Goal: Task Accomplishment & Management: Manage account settings

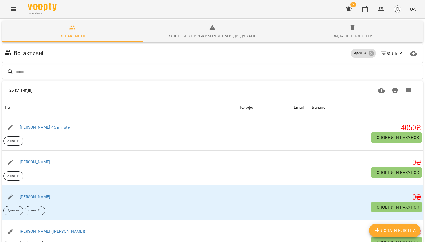
scroll to position [781, 0]
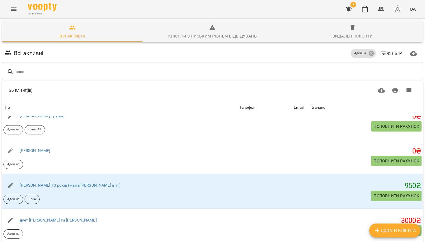
click at [14, 8] on icon "Menu" at bounding box center [13, 9] width 7 height 7
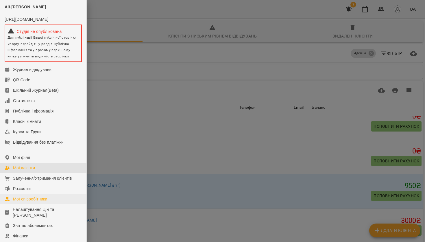
click at [34, 202] on div "Мої співробітники" at bounding box center [30, 199] width 34 height 6
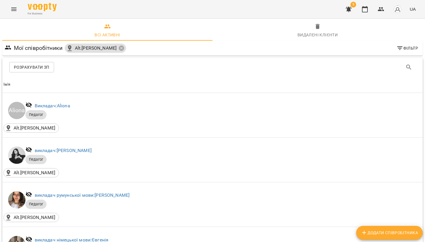
scroll to position [501, 0]
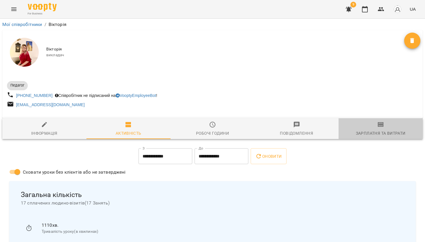
click at [388, 127] on span "Зарплатня та Витрати" at bounding box center [380, 129] width 77 height 16
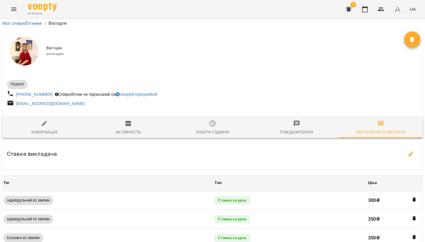
scroll to position [178, 0]
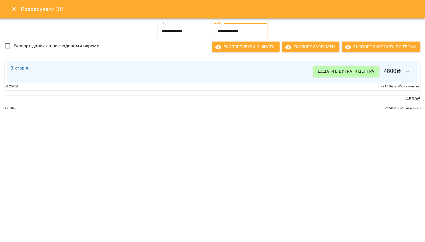
click at [225, 30] on input "**********" at bounding box center [240, 31] width 54 height 16
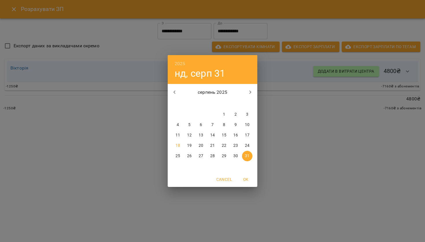
click at [227, 139] on button "15" at bounding box center [224, 135] width 10 height 10
type input "**********"
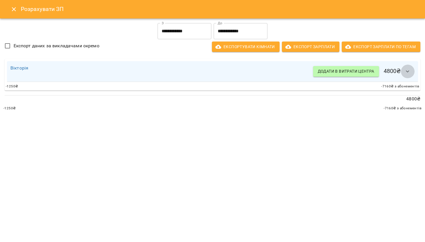
click at [403, 71] on button "button" at bounding box center [407, 72] width 14 height 14
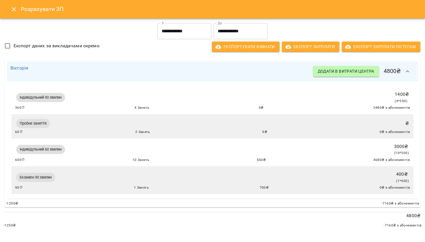
click at [14, 15] on button "Close" at bounding box center [14, 9] width 14 height 14
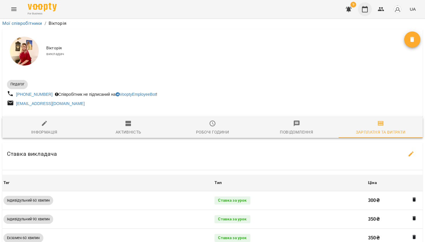
click at [360, 9] on button "button" at bounding box center [365, 9] width 14 height 14
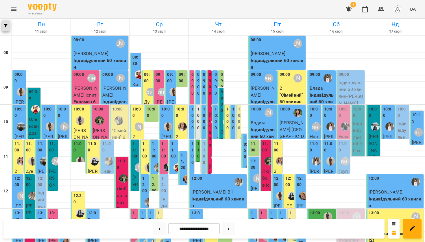
click at [5, 25] on icon "button" at bounding box center [5, 25] width 3 height 3
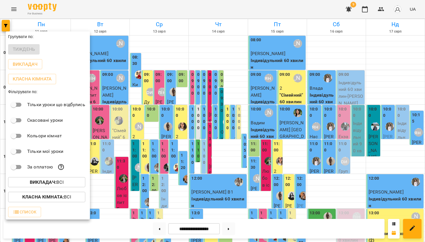
click at [40, 183] on b "Викладач :" at bounding box center [43, 182] width 27 height 5
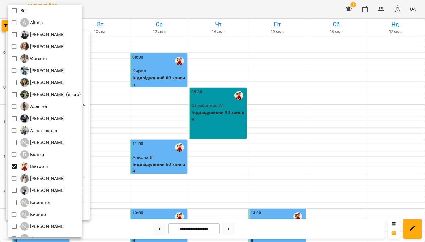
click at [191, 186] on div at bounding box center [212, 121] width 425 height 242
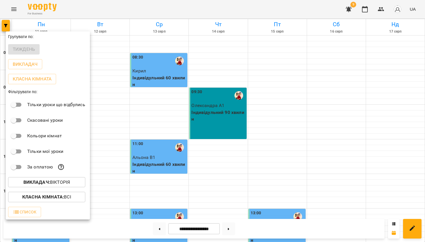
click at [191, 186] on div at bounding box center [212, 121] width 425 height 242
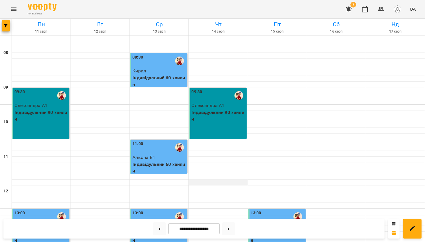
scroll to position [246, 0]
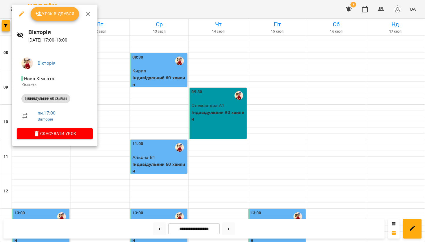
click at [156, 98] on div at bounding box center [212, 121] width 425 height 242
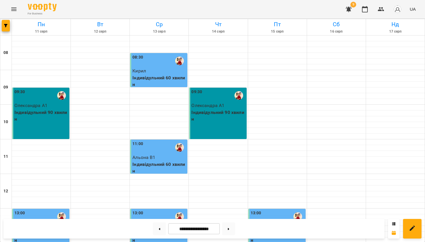
scroll to position [0, 0]
click at [225, 229] on button at bounding box center [228, 229] width 13 height 13
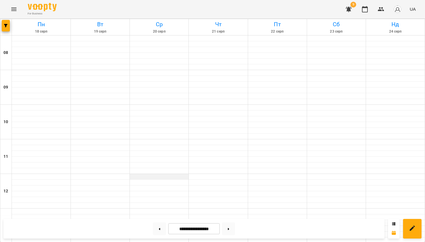
scroll to position [204, 0]
click at [157, 232] on button at bounding box center [159, 229] width 13 height 13
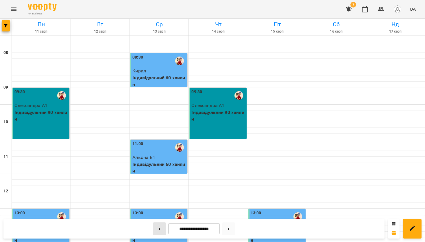
click at [157, 232] on button at bounding box center [159, 229] width 13 height 13
type input "**********"
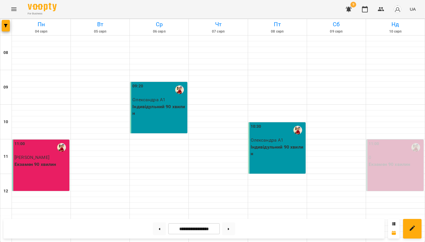
scroll to position [170, 0]
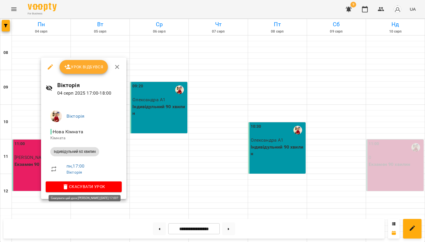
click at [76, 188] on span "Скасувати Урок" at bounding box center [83, 186] width 67 height 7
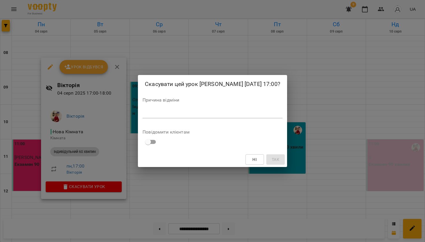
click at [153, 116] on div "*" at bounding box center [212, 113] width 140 height 9
type textarea "***"
click at [274, 159] on span "Так" at bounding box center [276, 159] width 8 height 7
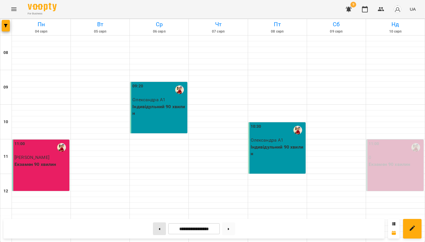
scroll to position [339, 0]
click at [159, 228] on button at bounding box center [159, 229] width 13 height 13
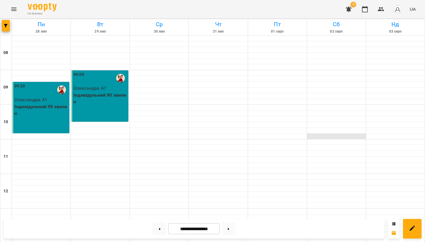
scroll to position [0, 0]
click at [229, 227] on button at bounding box center [228, 229] width 13 height 13
type input "**********"
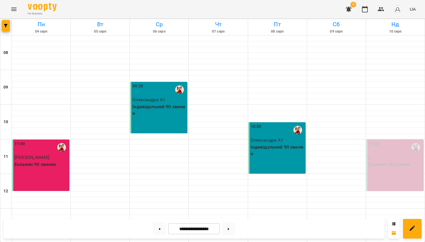
click at [52, 155] on p "[PERSON_NAME]" at bounding box center [41, 157] width 54 height 7
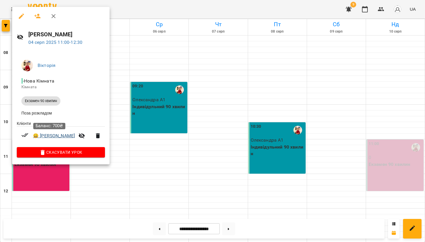
click at [50, 138] on link "😀 [PERSON_NAME]" at bounding box center [54, 136] width 42 height 7
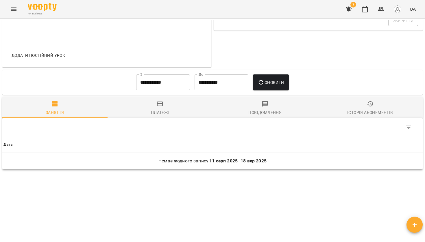
scroll to position [224, 0]
click at [163, 80] on input "**********" at bounding box center [163, 83] width 54 height 16
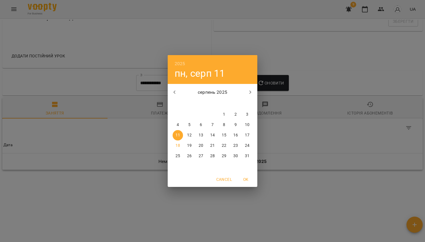
click at [218, 113] on div "31" at bounding box center [213, 114] width 12 height 10
click at [222, 115] on span "1" at bounding box center [224, 115] width 10 height 6
type input "**********"
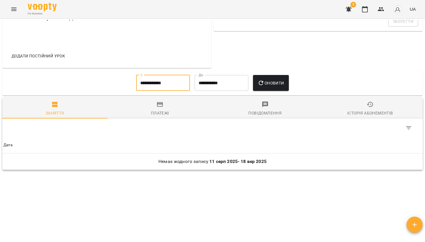
click at [279, 82] on span "Оновити" at bounding box center [270, 83] width 26 height 7
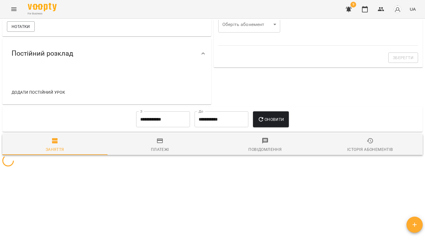
scroll to position [187, 0]
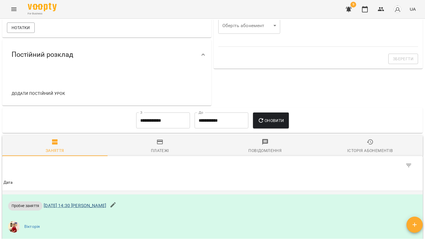
click at [65, 204] on link "[DATE] 14:30 [PERSON_NAME]" at bounding box center [75, 205] width 62 height 5
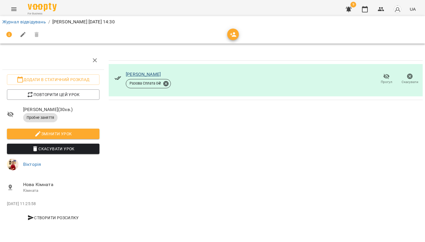
click at [145, 73] on link "[PERSON_NAME]" at bounding box center [143, 74] width 35 height 5
click at [367, 10] on icon "button" at bounding box center [364, 9] width 7 height 7
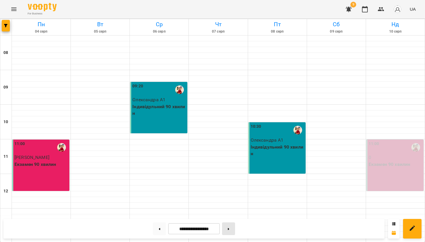
click at [233, 230] on button at bounding box center [228, 229] width 13 height 13
type input "**********"
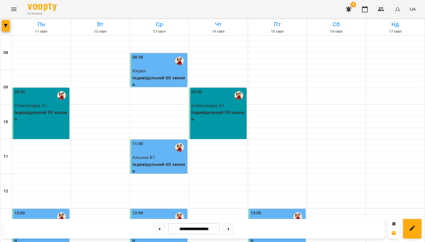
scroll to position [185, 0]
click at [14, 10] on icon "Menu" at bounding box center [13, 9] width 7 height 7
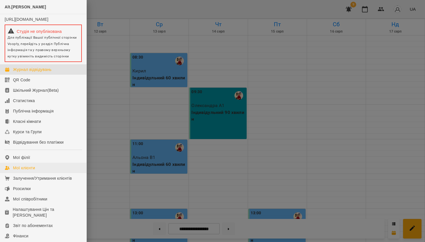
click at [29, 171] on div "Мої клієнти" at bounding box center [24, 168] width 22 height 6
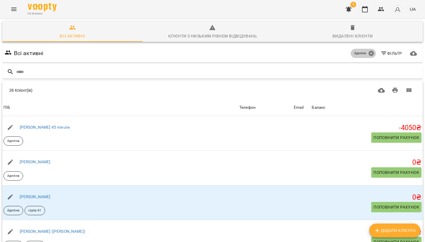
click at [371, 53] on icon at bounding box center [371, 53] width 6 height 6
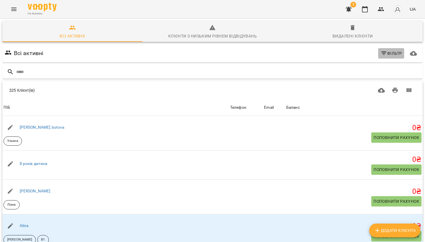
click at [385, 54] on icon "button" at bounding box center [383, 53] width 7 height 7
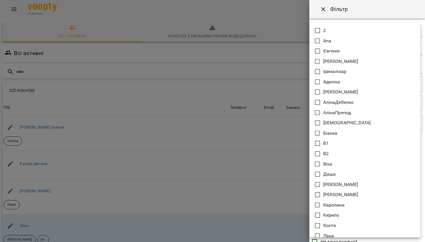
click at [379, 50] on body "For Business 9 UA Всі активні Клієнти з низьким рівнем відвідувань Видалені клі…" at bounding box center [212, 151] width 425 height 302
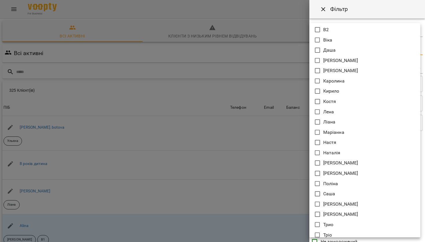
scroll to position [111, 0]
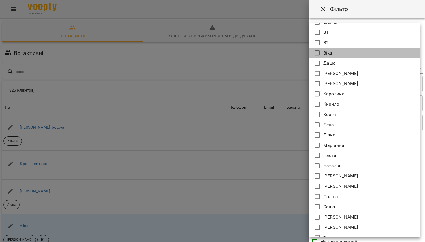
click at [322, 53] on li "Віка" at bounding box center [364, 53] width 111 height 10
type input "****"
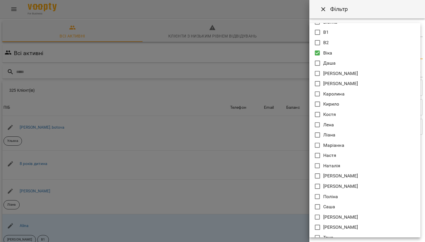
click at [330, 241] on div at bounding box center [212, 121] width 425 height 242
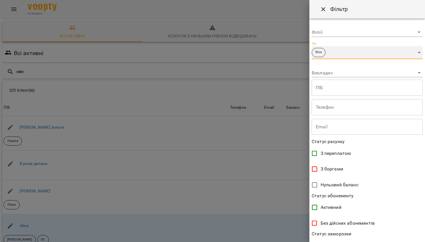
scroll to position [83, 0]
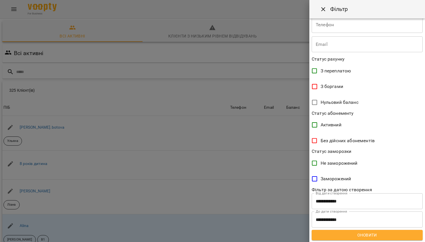
click at [334, 241] on div "**********" at bounding box center [367, 130] width 116 height 224
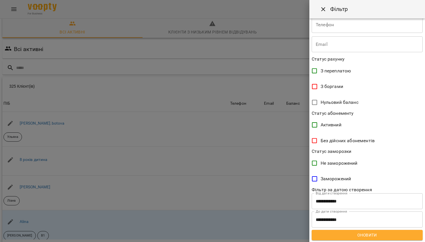
click at [332, 234] on span "Оновити" at bounding box center [367, 235] width 102 height 7
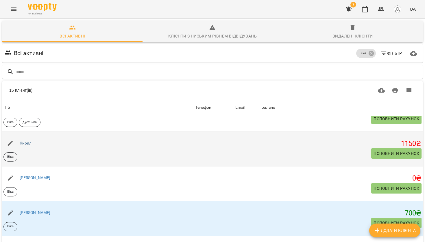
scroll to position [299, 0]
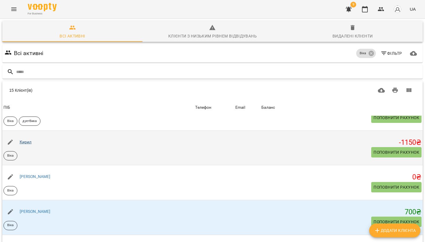
click at [26, 143] on link "Кирил" at bounding box center [26, 142] width 12 height 5
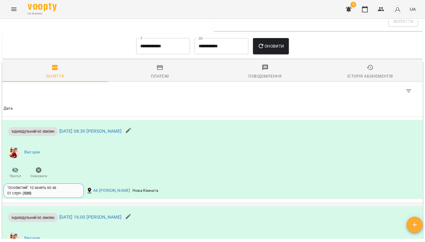
scroll to position [276, 0]
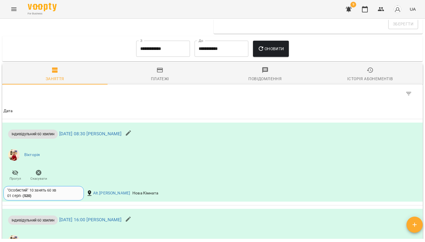
click at [167, 53] on input "**********" at bounding box center [163, 49] width 54 height 16
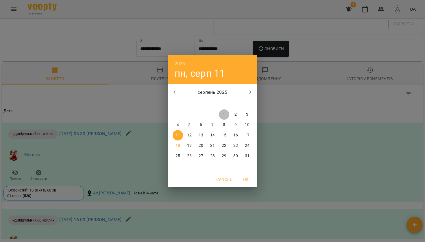
click at [225, 114] on p "1" at bounding box center [224, 115] width 2 height 6
type input "**********"
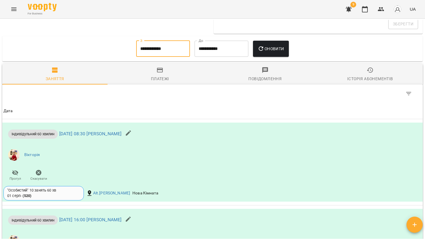
click at [263, 53] on button "Оновити" at bounding box center [271, 49] width 36 height 16
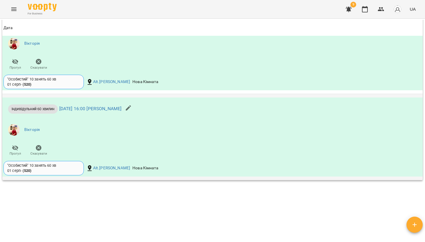
scroll to position [474, 0]
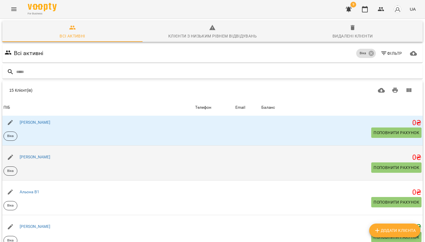
scroll to position [6, 0]
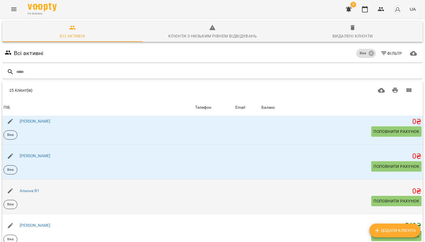
click at [36, 188] on div "Альона В1" at bounding box center [29, 191] width 22 height 8
click at [34, 190] on link "Альона В1" at bounding box center [30, 191] width 20 height 5
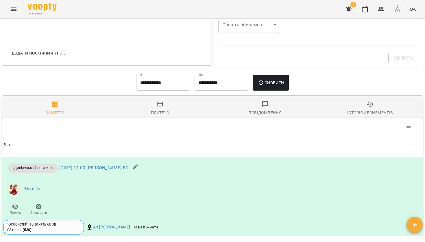
scroll to position [224, 0]
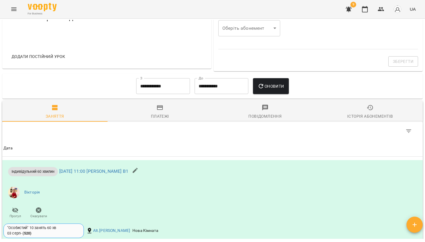
click at [175, 92] on input "**********" at bounding box center [163, 86] width 54 height 16
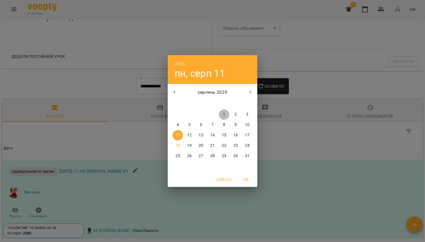
click at [222, 116] on span "1" at bounding box center [224, 115] width 10 height 6
type input "**********"
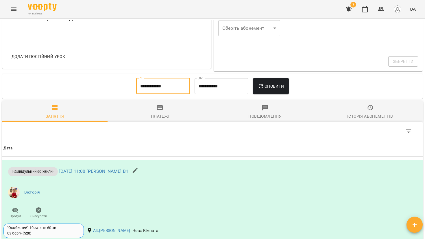
click at [274, 87] on span "Оновити" at bounding box center [270, 86] width 26 height 7
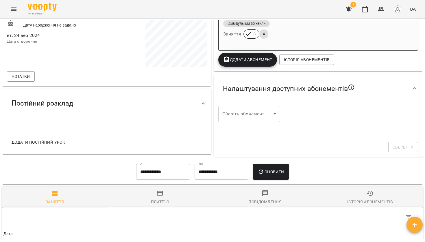
scroll to position [135, 0]
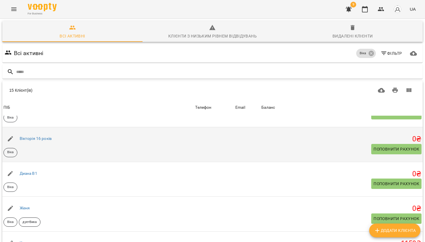
scroll to position [199, 0]
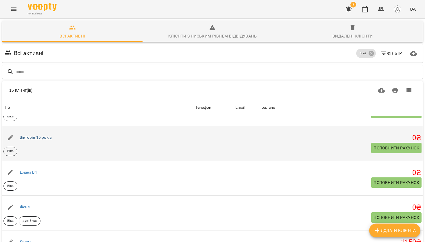
click at [42, 138] on link "Вікторія 16 років" at bounding box center [36, 137] width 32 height 5
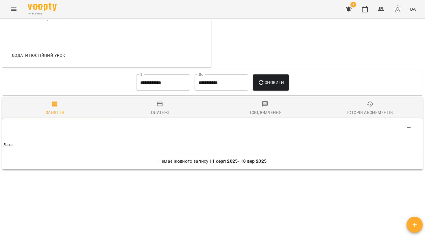
scroll to position [226, 0]
click at [167, 77] on input "**********" at bounding box center [163, 83] width 54 height 16
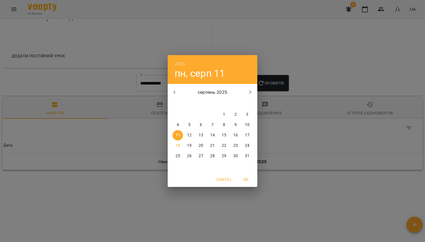
click at [219, 112] on span "1" at bounding box center [224, 115] width 10 height 6
type input "**********"
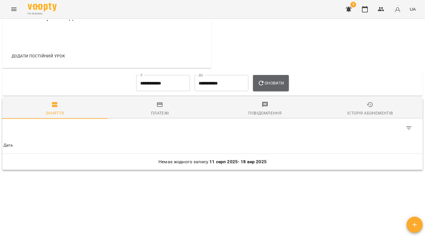
click at [264, 87] on button "Оновити" at bounding box center [271, 83] width 36 height 16
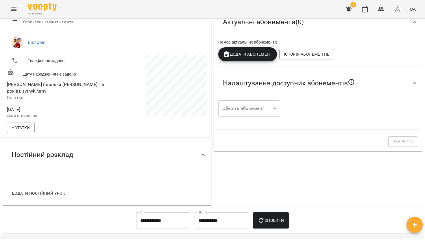
scroll to position [70, 0]
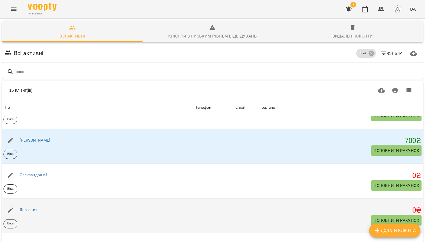
scroll to position [368, 0]
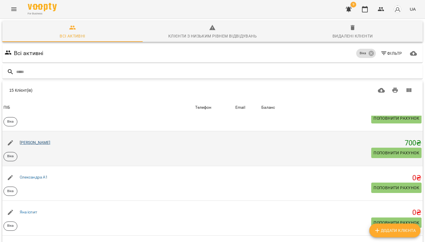
click at [36, 143] on link "[PERSON_NAME]" at bounding box center [35, 142] width 31 height 5
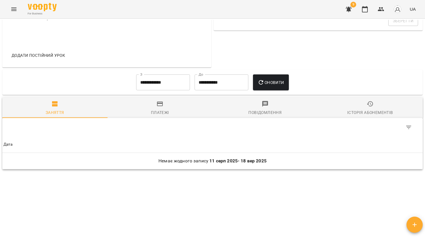
scroll to position [224, 0]
click at [157, 80] on input "**********" at bounding box center [163, 83] width 54 height 16
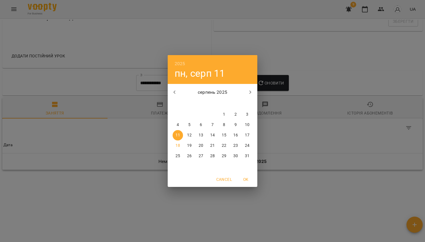
click at [218, 120] on div "31" at bounding box center [213, 114] width 12 height 10
click at [221, 117] on span "1" at bounding box center [224, 115] width 10 height 6
type input "**********"
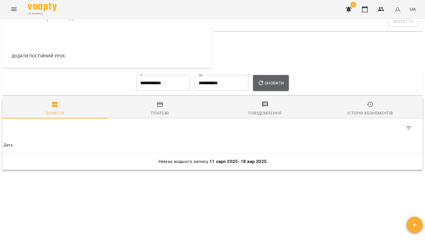
click at [272, 80] on span "Оновити" at bounding box center [270, 83] width 26 height 7
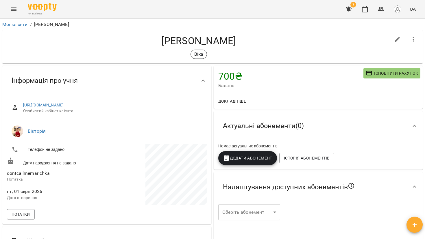
scroll to position [0, 0]
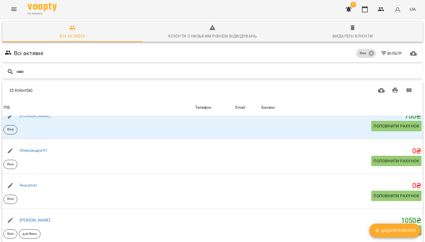
scroll to position [33, 0]
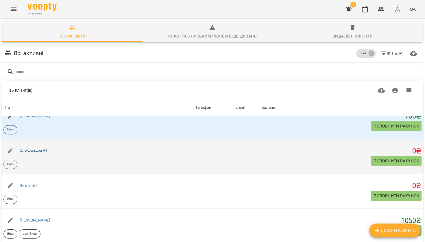
click at [39, 148] on link "Олександра А1" at bounding box center [34, 150] width 28 height 5
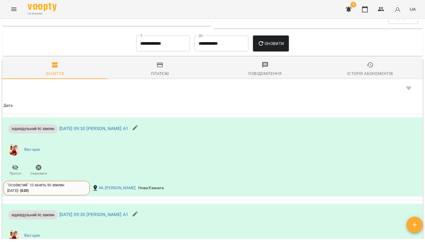
scroll to position [266, 0]
click at [159, 43] on input "**********" at bounding box center [163, 44] width 54 height 16
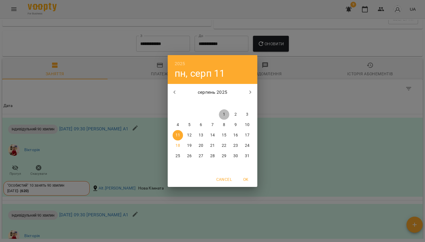
click at [223, 116] on p "1" at bounding box center [224, 115] width 2 height 6
type input "**********"
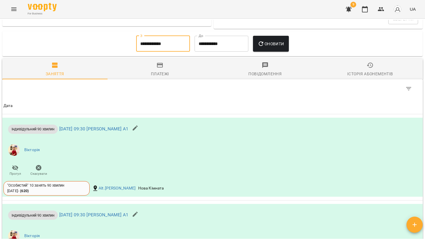
click at [270, 41] on span "Оновити" at bounding box center [270, 43] width 26 height 7
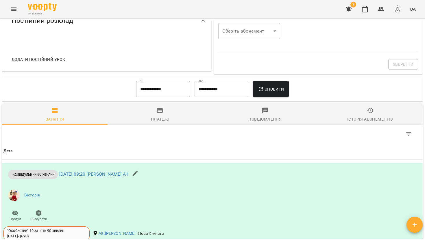
scroll to position [19, 0]
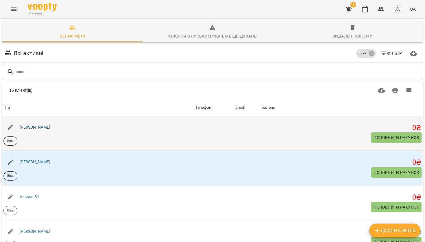
click at [34, 126] on link "[PERSON_NAME]" at bounding box center [35, 127] width 31 height 5
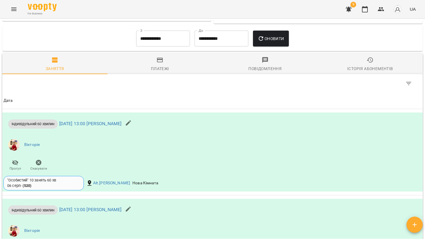
scroll to position [272, 0]
click at [152, 42] on input "**********" at bounding box center [163, 38] width 54 height 16
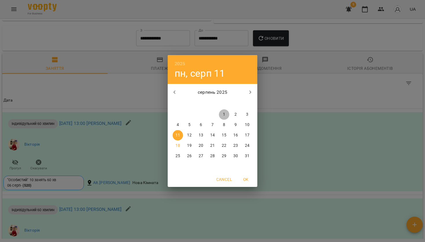
click at [228, 115] on span "1" at bounding box center [224, 115] width 10 height 6
type input "**********"
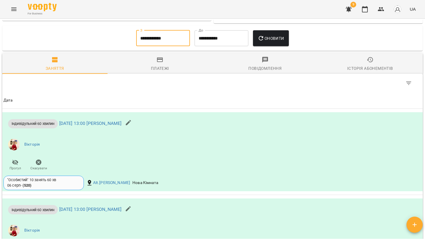
click at [269, 34] on button "Оновити" at bounding box center [271, 38] width 36 height 16
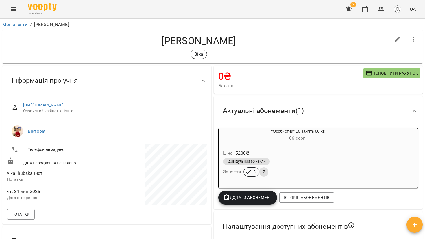
scroll to position [0, 0]
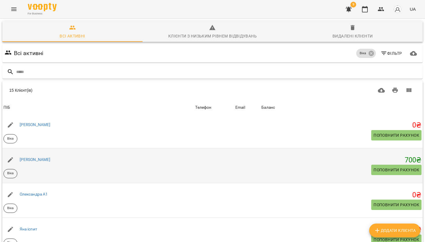
scroll to position [347, 0]
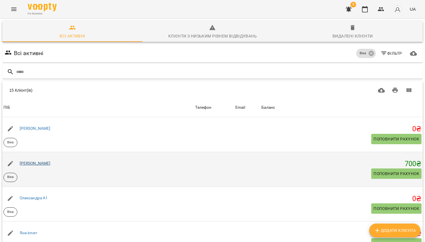
click at [34, 163] on link "[PERSON_NAME]" at bounding box center [35, 163] width 31 height 5
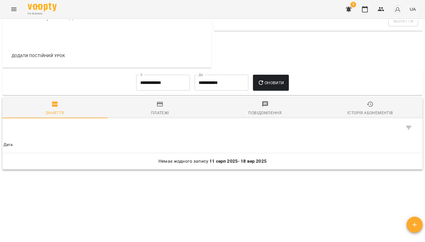
scroll to position [224, 0]
click at [155, 88] on input "**********" at bounding box center [163, 83] width 54 height 16
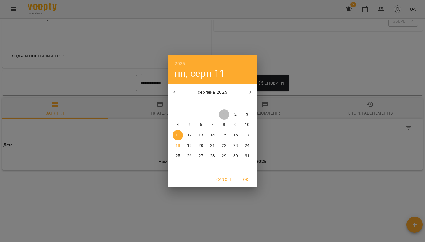
click at [223, 115] on p "1" at bounding box center [224, 115] width 2 height 6
type input "**********"
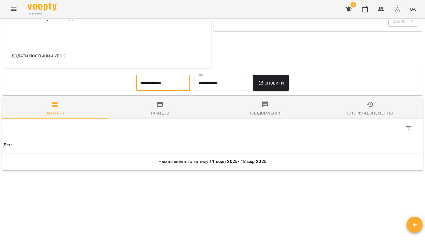
click at [288, 76] on button "Оновити" at bounding box center [271, 83] width 36 height 16
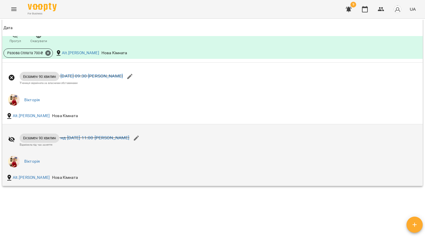
scroll to position [477, 0]
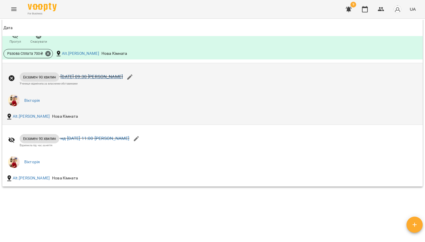
click at [72, 77] on link "[DATE] 09:30 [PERSON_NAME]" at bounding box center [91, 76] width 62 height 5
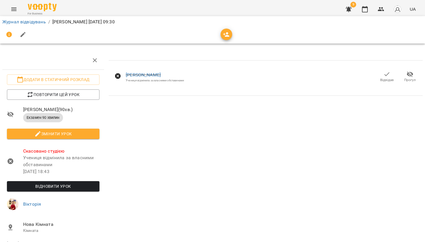
click at [412, 76] on icon "button" at bounding box center [409, 74] width 7 height 7
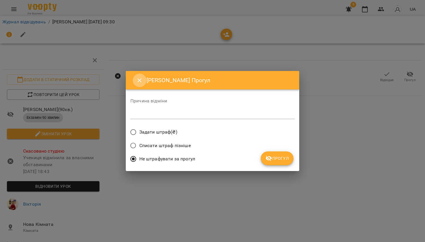
click at [140, 78] on icon "Close" at bounding box center [139, 80] width 7 height 7
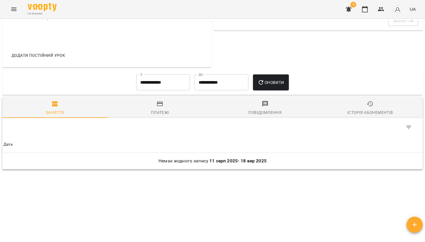
scroll to position [224, 0]
click at [151, 80] on input "**********" at bounding box center [163, 83] width 54 height 16
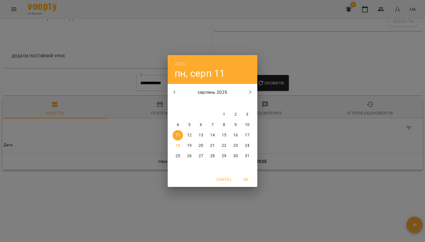
click at [221, 114] on span "1" at bounding box center [224, 115] width 10 height 6
type input "**********"
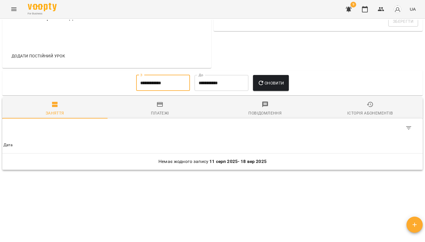
click at [272, 83] on span "Оновити" at bounding box center [270, 83] width 26 height 7
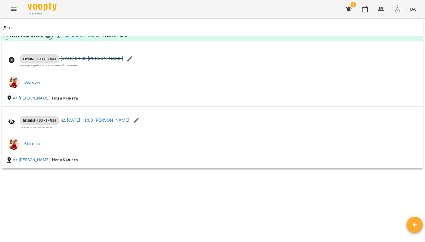
scroll to position [494, 0]
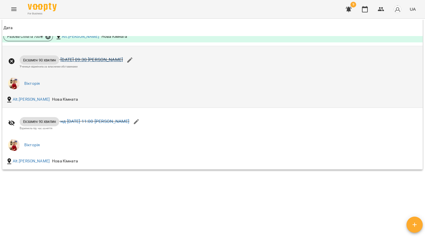
click at [123, 59] on link "[DATE] 09:30 [PERSON_NAME]" at bounding box center [91, 59] width 62 height 5
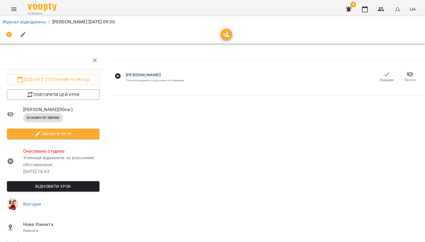
click at [412, 76] on icon "button" at bounding box center [409, 74] width 7 height 7
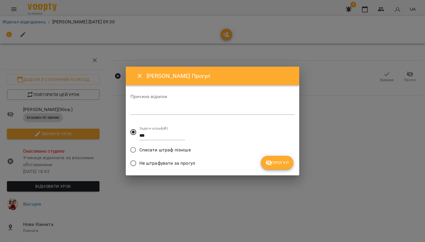
click at [147, 108] on textarea at bounding box center [212, 110] width 164 height 5
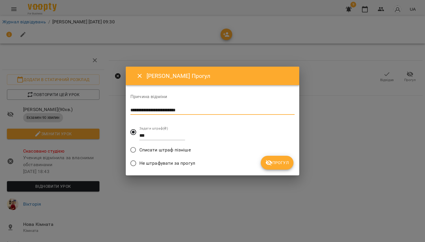
type textarea "**********"
click at [272, 164] on span "Прогул" at bounding box center [276, 162] width 23 height 7
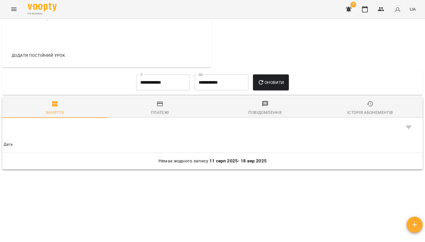
scroll to position [224, 0]
click at [150, 85] on input "**********" at bounding box center [163, 83] width 54 height 16
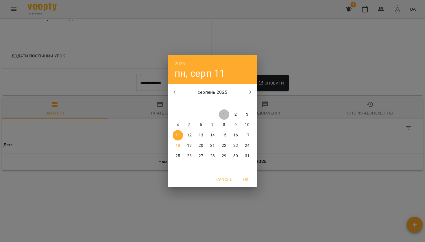
click at [224, 117] on p "1" at bounding box center [224, 115] width 2 height 6
type input "**********"
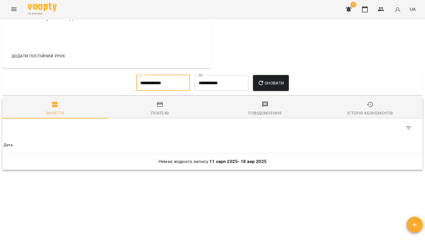
click at [268, 88] on button "Оновити" at bounding box center [271, 83] width 36 height 16
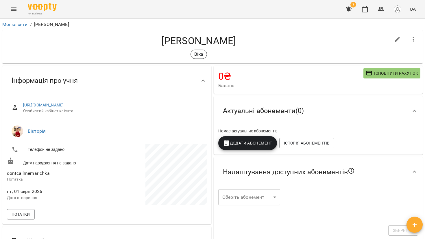
scroll to position [0, 0]
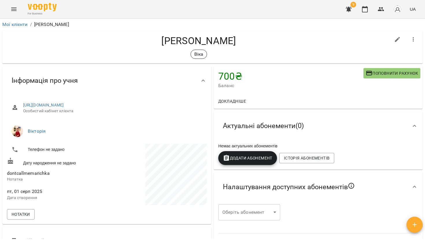
click at [17, 7] on button "Menu" at bounding box center [14, 9] width 14 height 14
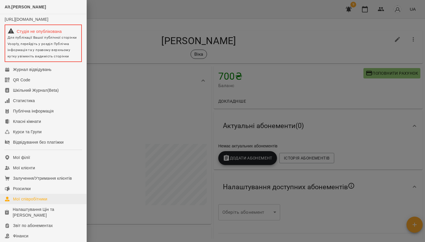
click at [35, 202] on div "Мої співробітники" at bounding box center [30, 199] width 34 height 6
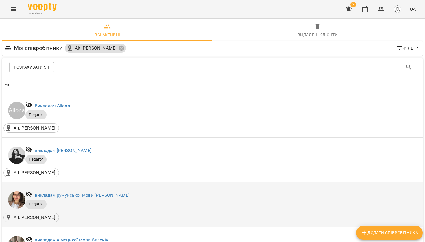
scroll to position [463, 0]
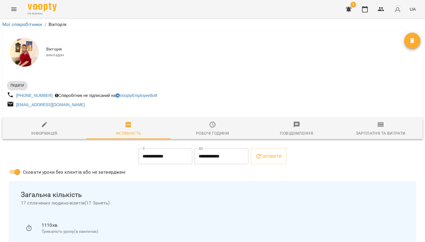
click at [387, 131] on div "Зарплатня та Витрати" at bounding box center [381, 133] width 50 height 7
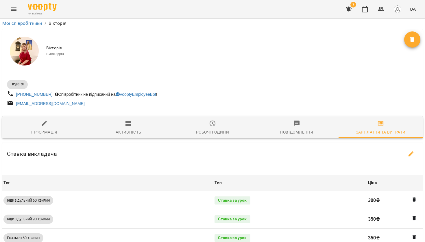
scroll to position [125, 0]
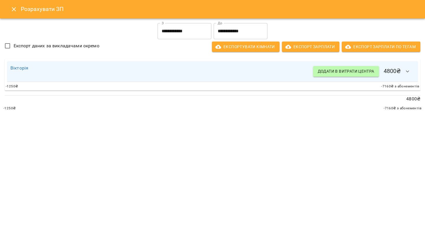
click at [239, 32] on input "**********" at bounding box center [240, 31] width 54 height 16
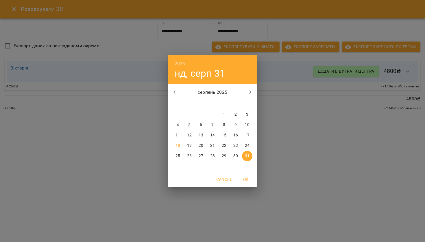
click at [223, 134] on p "15" at bounding box center [224, 136] width 5 height 6
type input "**********"
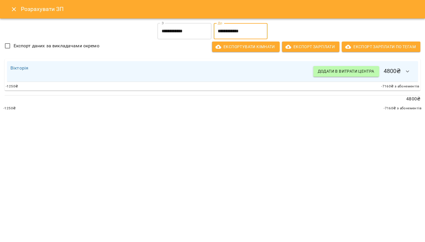
click at [412, 68] on button "button" at bounding box center [407, 72] width 14 height 14
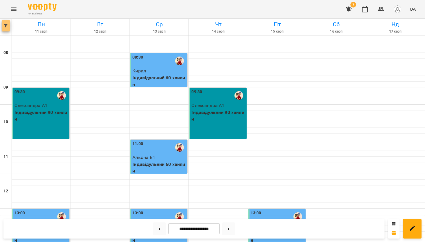
click at [6, 27] on button "button" at bounding box center [6, 26] width 8 height 12
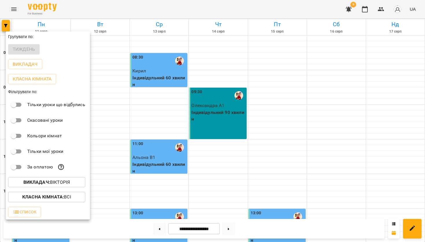
click at [31, 181] on b "Викладач :" at bounding box center [36, 182] width 27 height 5
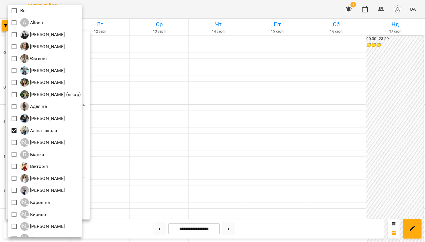
click at [120, 142] on div at bounding box center [212, 121] width 425 height 242
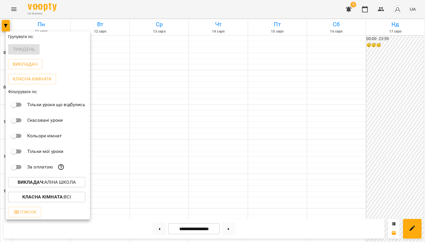
click at [120, 142] on div at bounding box center [212, 121] width 425 height 242
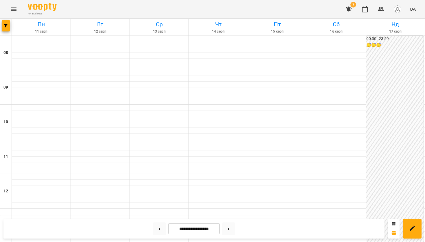
scroll to position [339, 0]
click at [153, 230] on button at bounding box center [159, 229] width 13 height 13
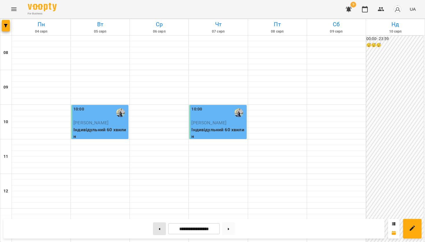
click at [159, 230] on button at bounding box center [159, 229] width 13 height 13
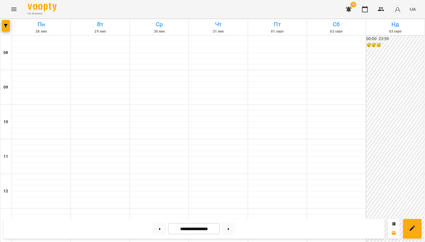
scroll to position [323, 0]
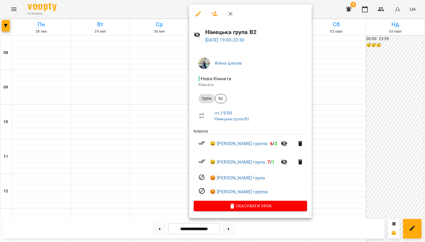
click at [133, 135] on div at bounding box center [212, 121] width 425 height 242
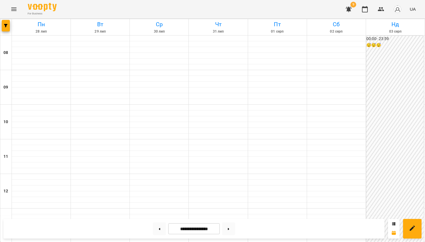
scroll to position [150, 0]
click at [229, 227] on button at bounding box center [228, 229] width 13 height 13
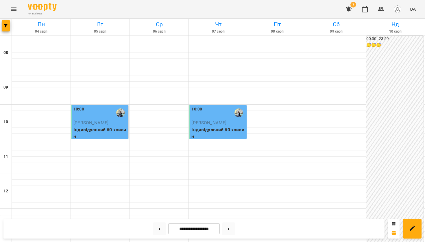
scroll to position [339, 0]
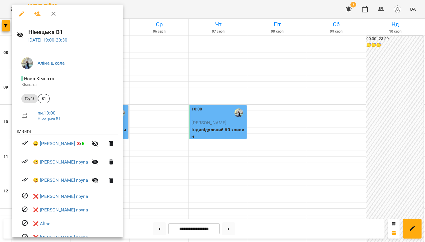
scroll to position [0, 0]
click at [157, 181] on div at bounding box center [212, 121] width 425 height 242
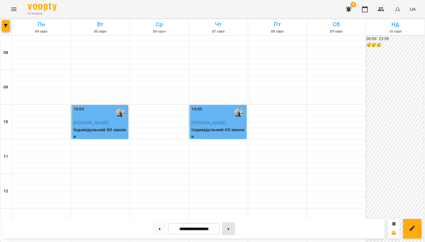
scroll to position [339, 0]
click at [228, 228] on button at bounding box center [228, 229] width 13 height 13
type input "**********"
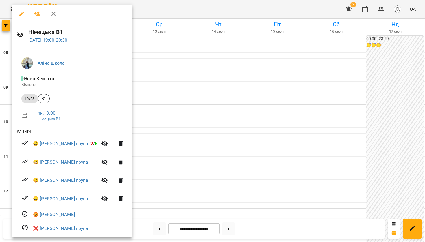
click at [151, 192] on div at bounding box center [212, 121] width 425 height 242
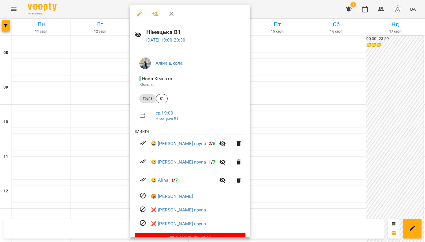
scroll to position [12, 0]
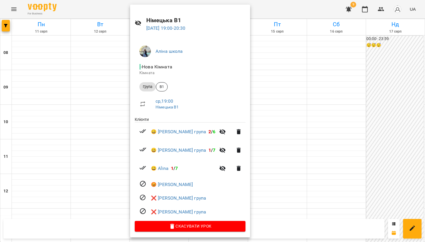
click at [269, 70] on div at bounding box center [212, 121] width 425 height 242
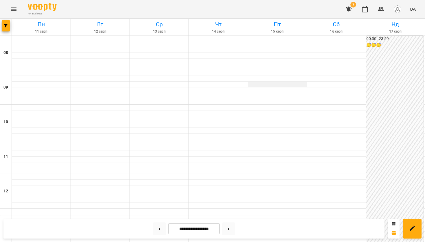
scroll to position [0, 0]
click at [5, 30] on button "button" at bounding box center [6, 26] width 8 height 12
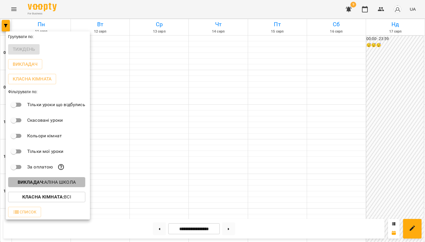
click at [45, 187] on button "Викладач : Аліна школа" at bounding box center [46, 182] width 77 height 10
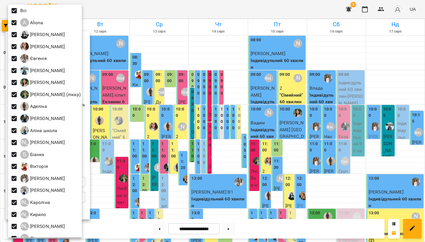
click at [365, 15] on div at bounding box center [212, 121] width 425 height 242
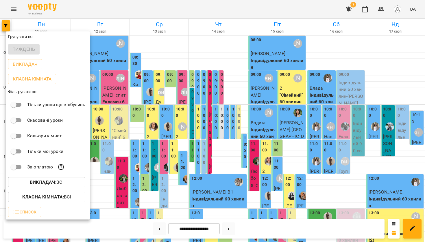
click at [366, 8] on div at bounding box center [212, 121] width 425 height 242
